Goal: Navigation & Orientation: Find specific page/section

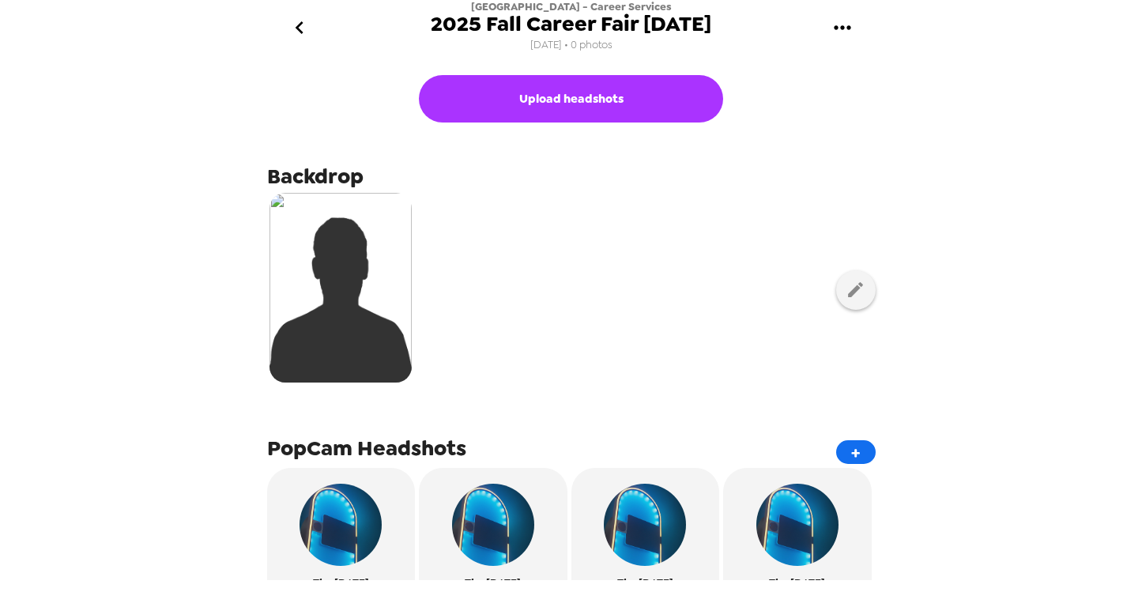
click at [295, 24] on icon "go back" at bounding box center [299, 27] width 25 height 25
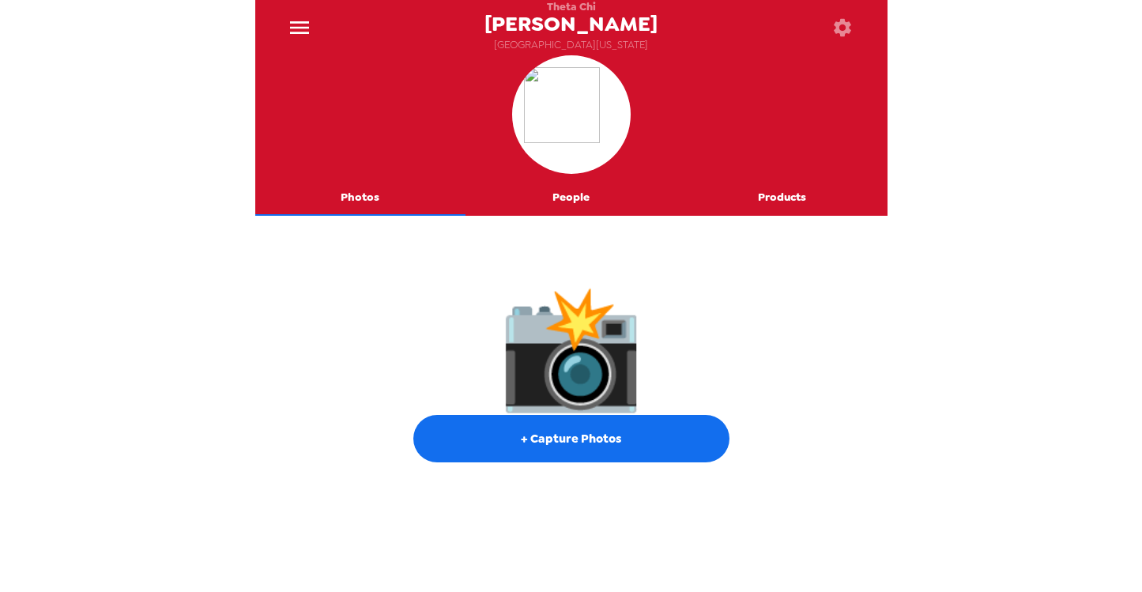
click at [297, 27] on icon "menu" at bounding box center [299, 27] width 19 height 13
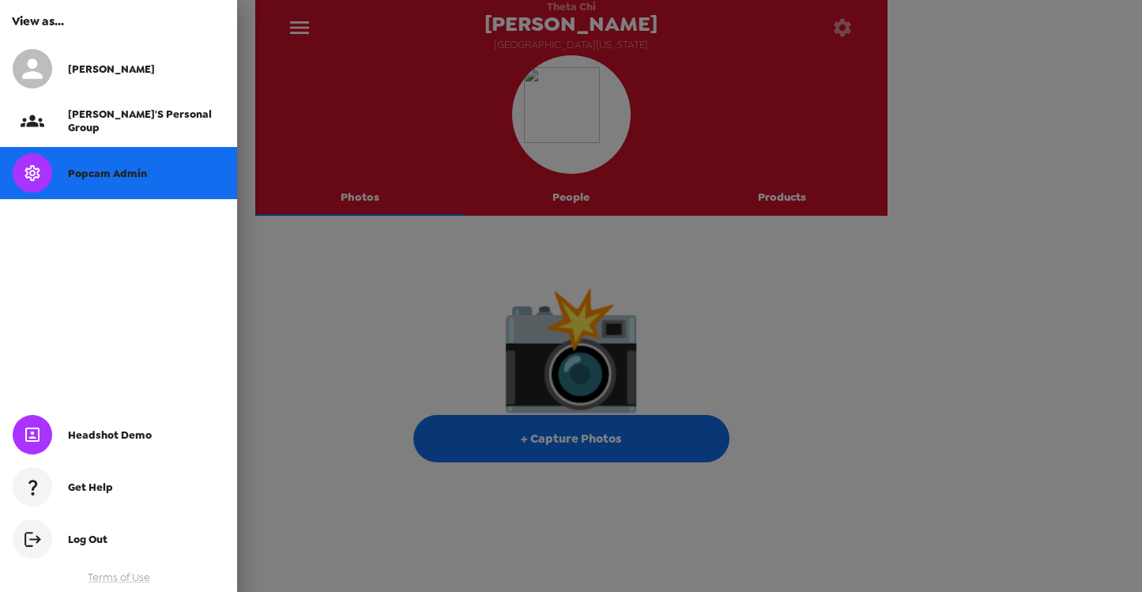
click at [953, 89] on div at bounding box center [571, 296] width 1142 height 592
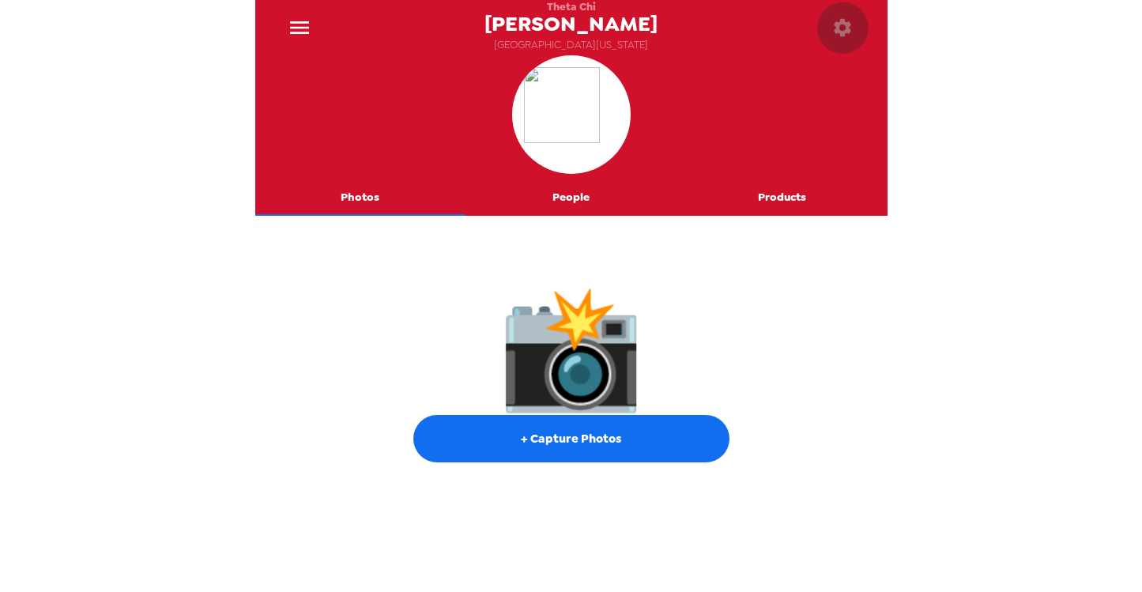
click at [852, 31] on icon "button" at bounding box center [842, 28] width 22 height 22
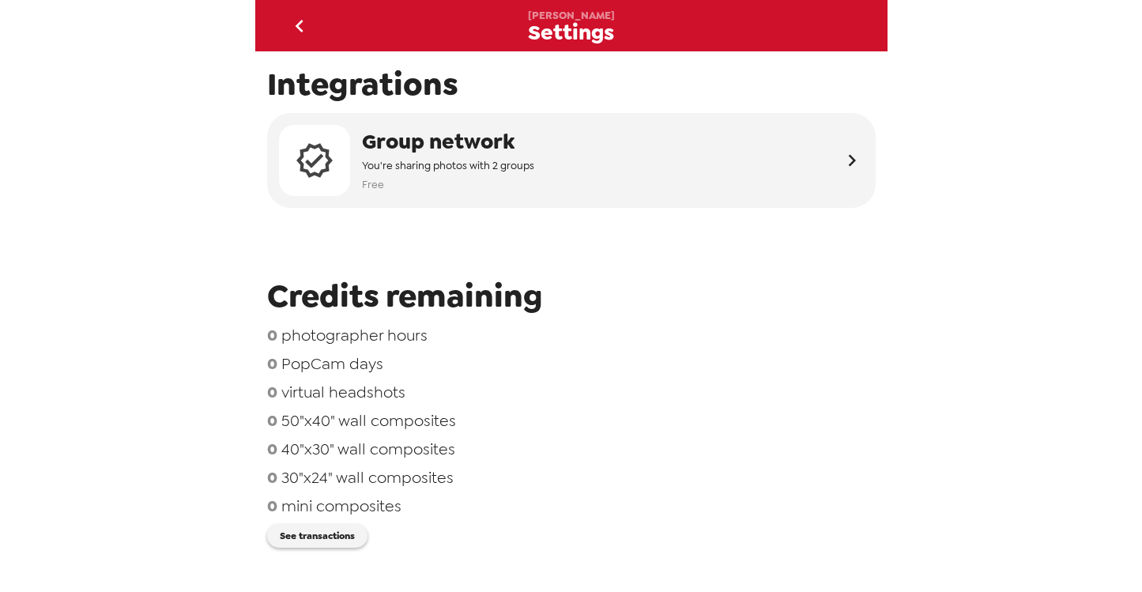
click at [300, 24] on icon "go back" at bounding box center [299, 25] width 25 height 25
